Goal: Task Accomplishment & Management: Use online tool/utility

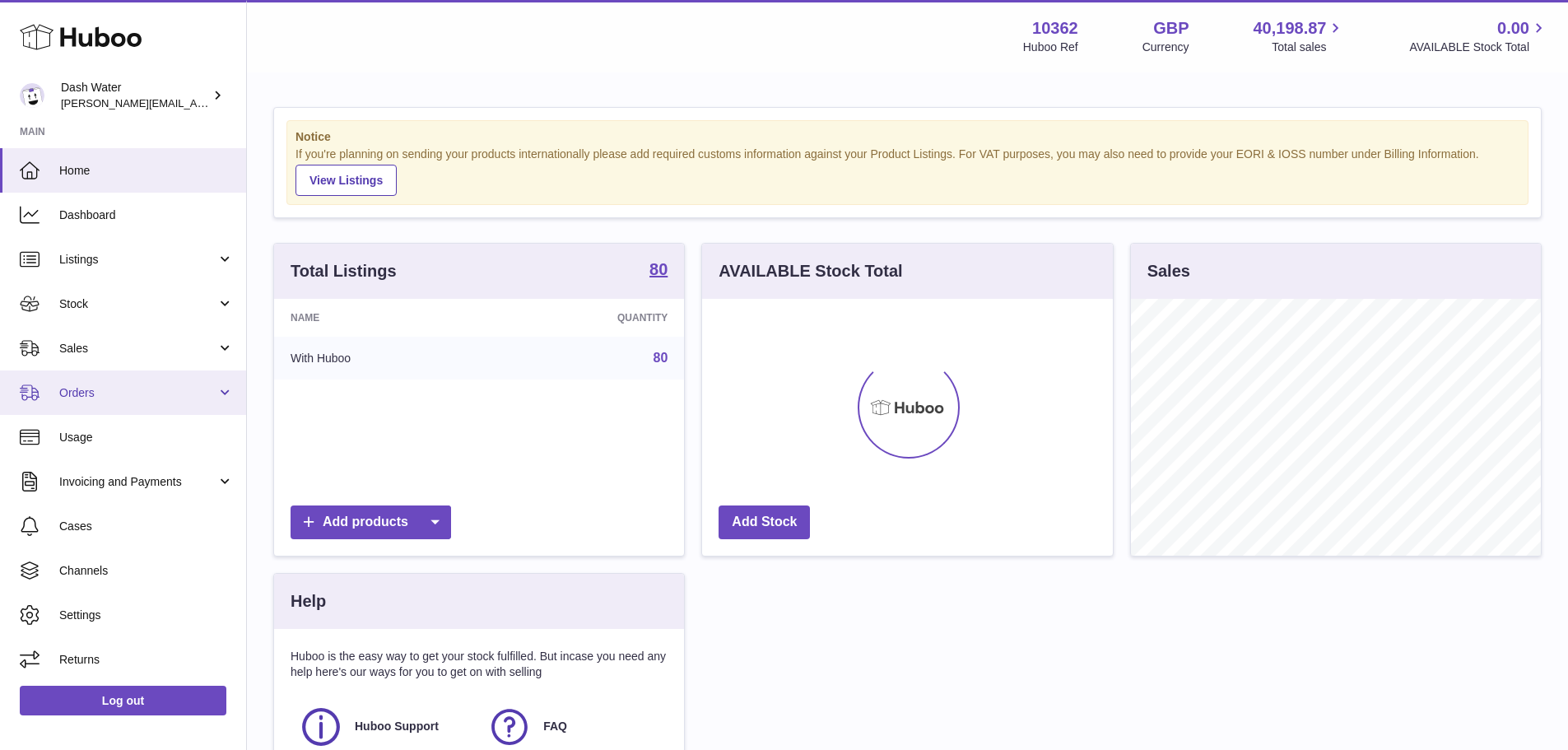
scroll to position [257, 410]
click at [228, 403] on link "Orders" at bounding box center [123, 392] width 246 height 45
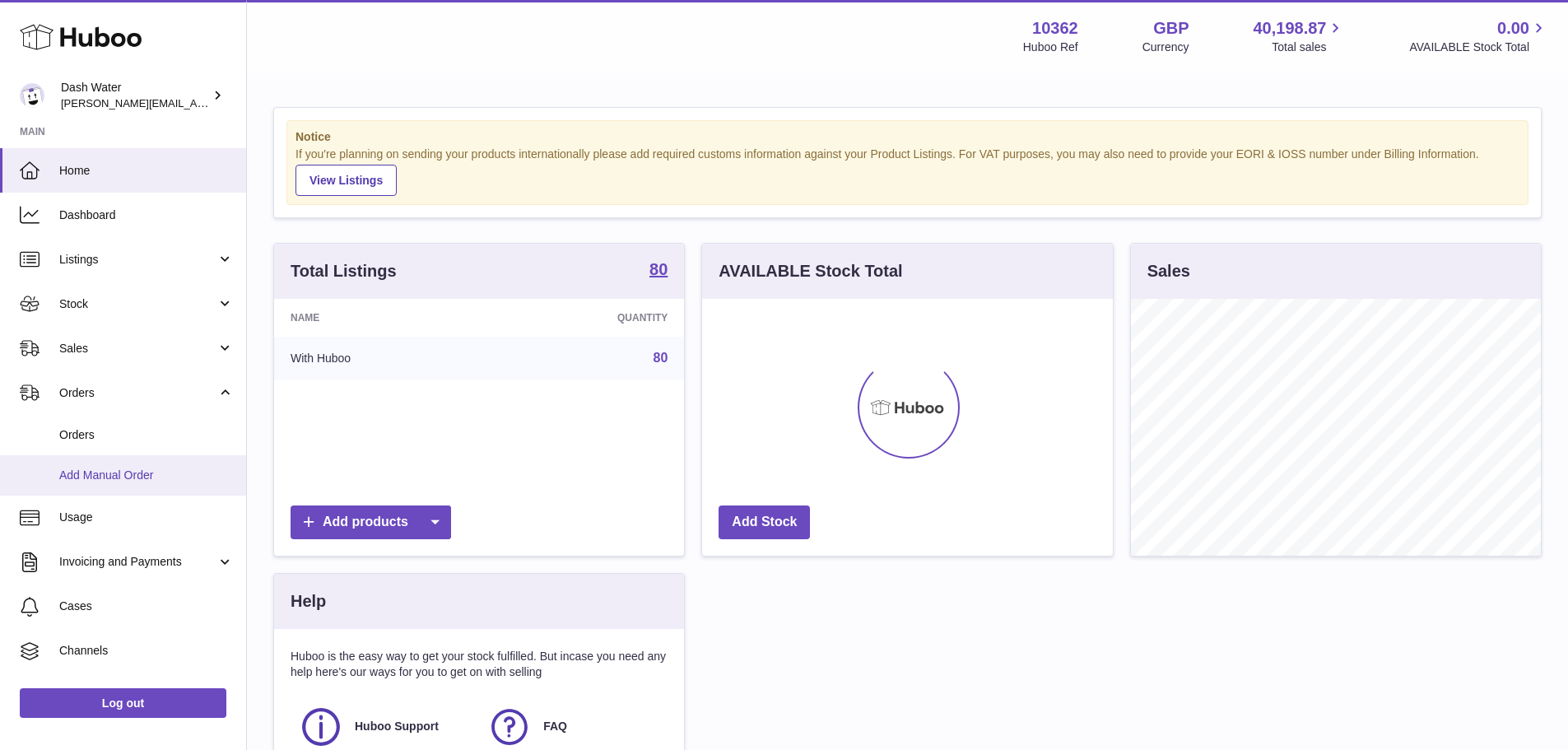
click at [111, 474] on span "Add Manual Order" at bounding box center [146, 475] width 174 height 16
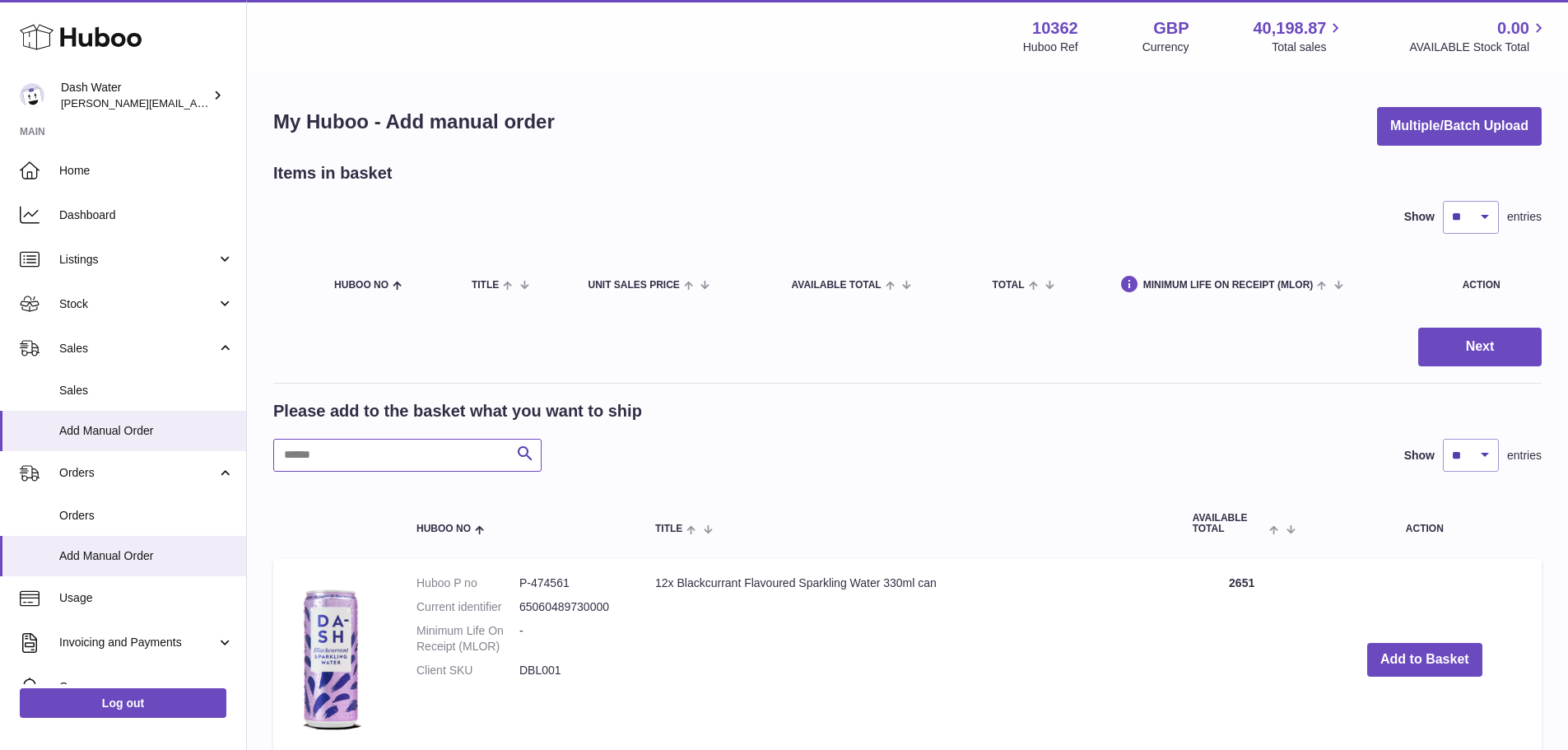
click at [399, 445] on input "text" at bounding box center [408, 455] width 268 height 33
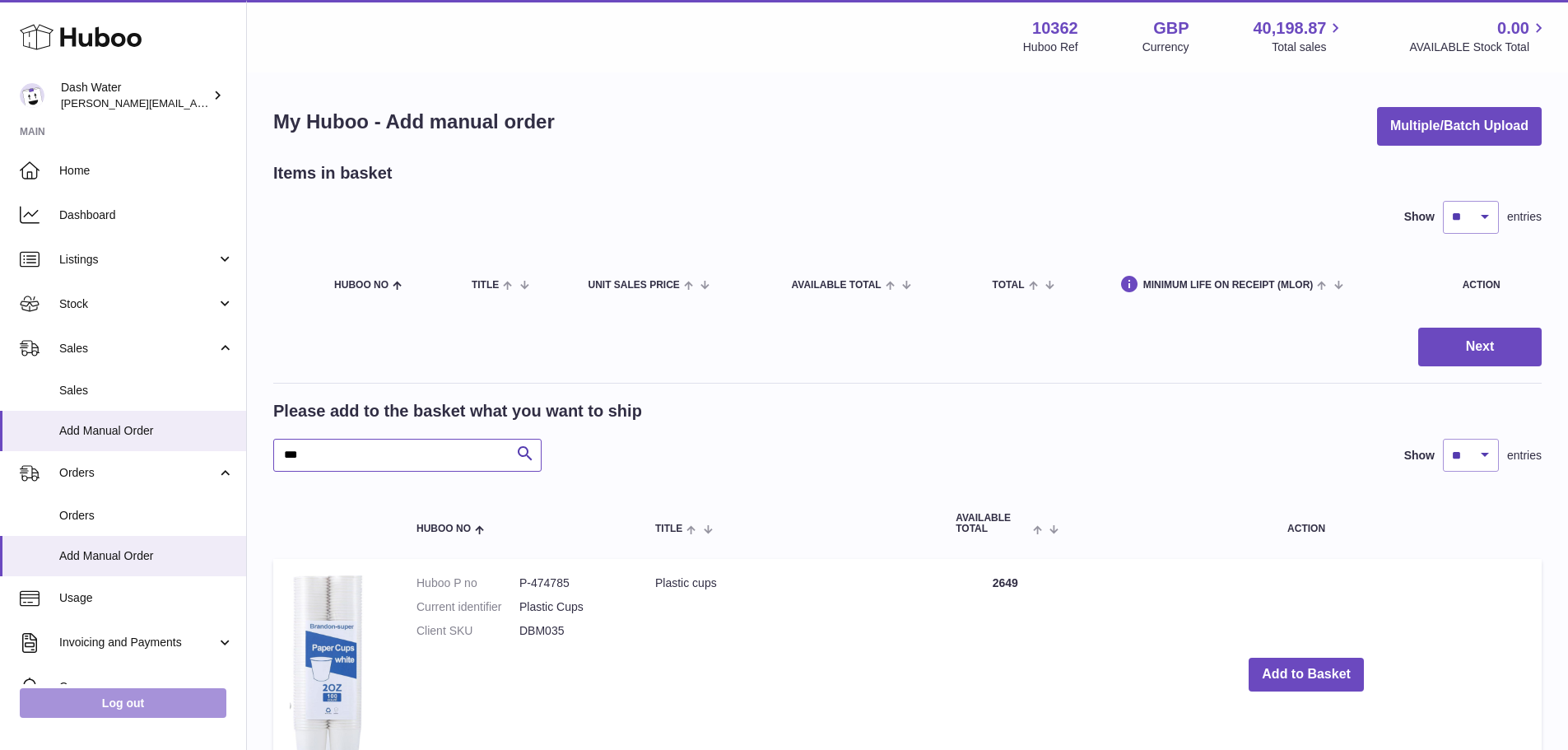
type input "***"
click at [149, 694] on link "Log out" at bounding box center [123, 703] width 207 height 29
